Goal: Task Accomplishment & Management: Use online tool/utility

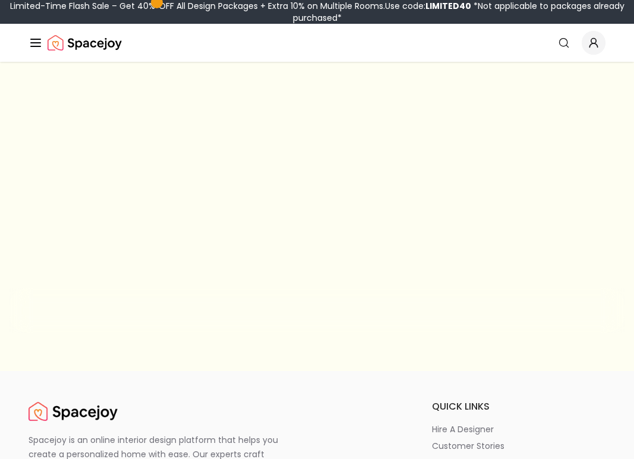
scroll to position [61, 0]
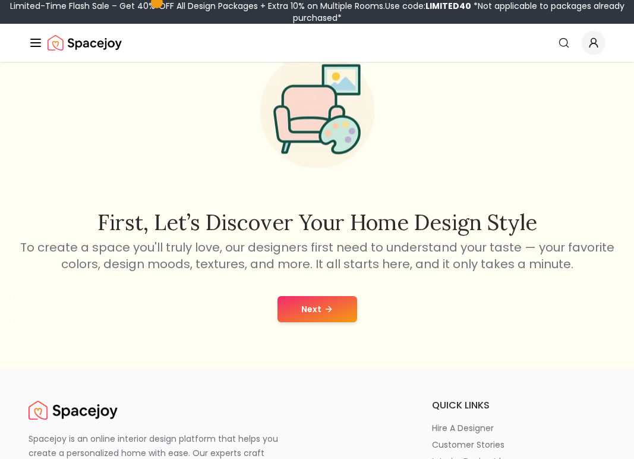
click at [324, 311] on icon at bounding box center [329, 309] width 10 height 10
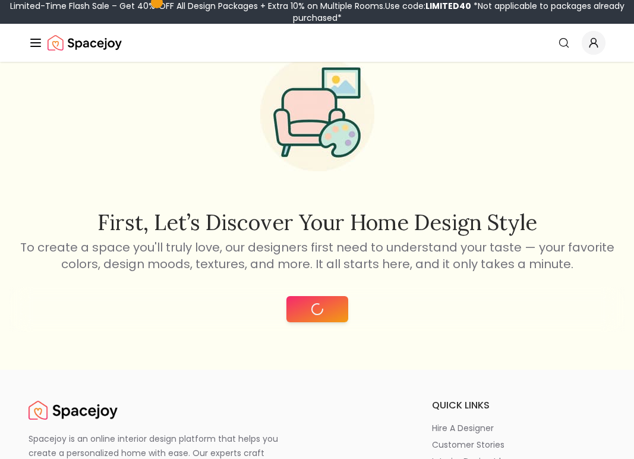
scroll to position [80, 0]
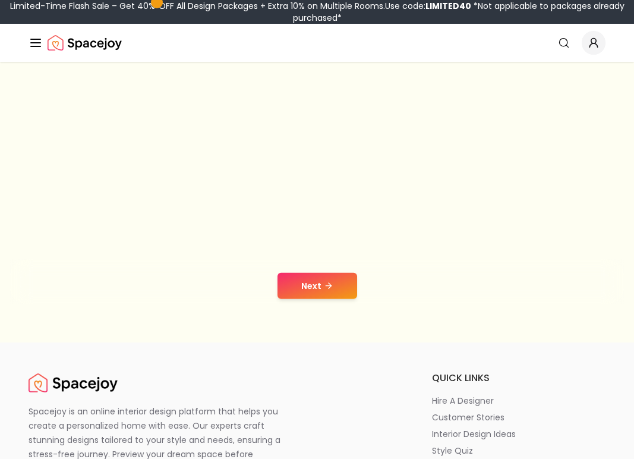
scroll to position [61, 0]
